Goal: Information Seeking & Learning: Find contact information

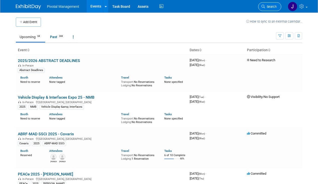
click at [271, 8] on span "Search" at bounding box center [271, 7] width 12 height 4
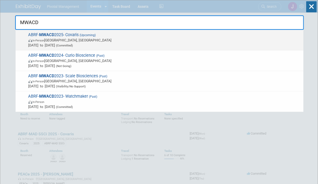
type input "MWACD"
click at [61, 41] on span "In-Person [GEOGRAPHIC_DATA], [GEOGRAPHIC_DATA]" at bounding box center [164, 40] width 273 height 5
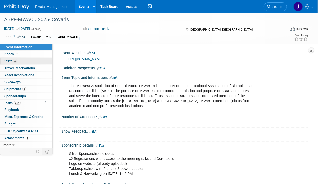
click at [30, 60] on link "3 Staff 3" at bounding box center [26, 61] width 52 height 7
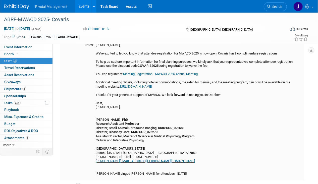
scroll to position [37, 0]
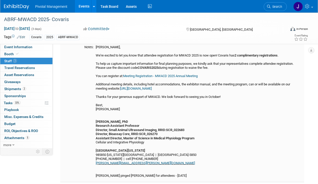
click at [152, 88] on link "https://mwacd.abrf.org/mwacd-2025/" at bounding box center [136, 89] width 32 height 4
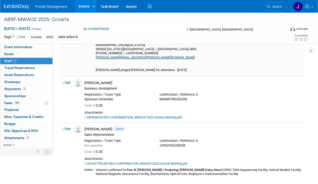
scroll to position [143, 0]
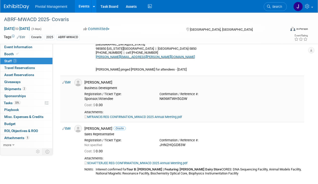
drag, startPoint x: 99, startPoint y: 81, endPoint x: 102, endPoint y: 81, distance: 3.5
click at [99, 81] on div "Michael Francis" at bounding box center [193, 82] width 218 height 5
click at [278, 5] on span "Search" at bounding box center [277, 7] width 12 height 4
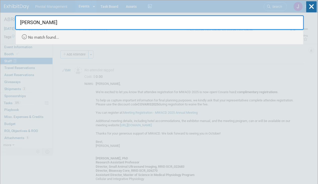
type input "michael fr"
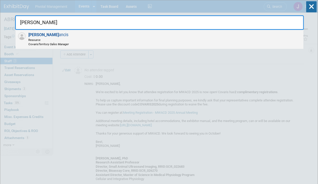
click at [110, 42] on div "Michael Fr ancis Resource Covaris Territory Sales Manager" at bounding box center [160, 39] width 288 height 19
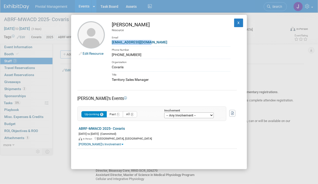
drag, startPoint x: 160, startPoint y: 43, endPoint x: 111, endPoint y: 43, distance: 49.3
click at [111, 43] on td "Michael Francis Resource Email mfrancis@covaris.com Phone Number (781) 571-1549…" at bounding box center [167, 51] width 125 height 61
copy link "mfrancis@covaris.com"
click at [235, 20] on button "X" at bounding box center [238, 23] width 9 height 9
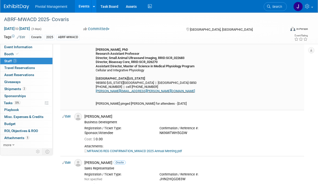
scroll to position [152, 0]
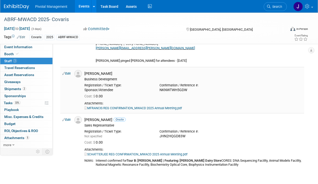
drag, startPoint x: 189, startPoint y: 90, endPoint x: 160, endPoint y: 90, distance: 28.2
click at [160, 90] on div "NKNWTWH5GDW" at bounding box center [194, 90] width 68 height 5
copy div "NKNWTWH5GDW"
click at [236, 91] on div "Registration / Ticket Type: Sponsor/Attendee Confirmation / Reference #: NKNWTW…" at bounding box center [194, 86] width 226 height 11
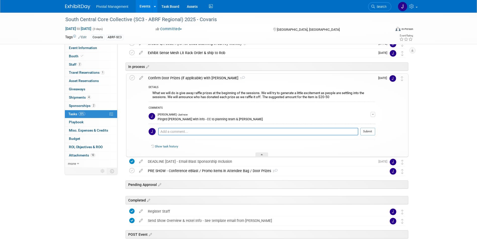
click at [189, 77] on div "Confirm Door Prizes (if applicable) with Tom 1" at bounding box center [261, 78] width 230 height 9
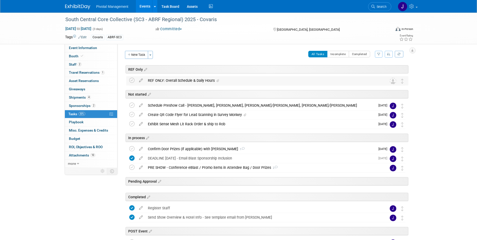
click at [199, 81] on div "REF ONLY: Overall Schedule & Daily Hours" at bounding box center [262, 80] width 234 height 9
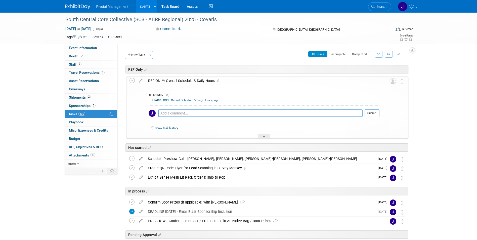
click at [199, 81] on div "REF ONLY: Overall Schedule & Daily Hours" at bounding box center [263, 80] width 234 height 9
